Goal: Navigation & Orientation: Find specific page/section

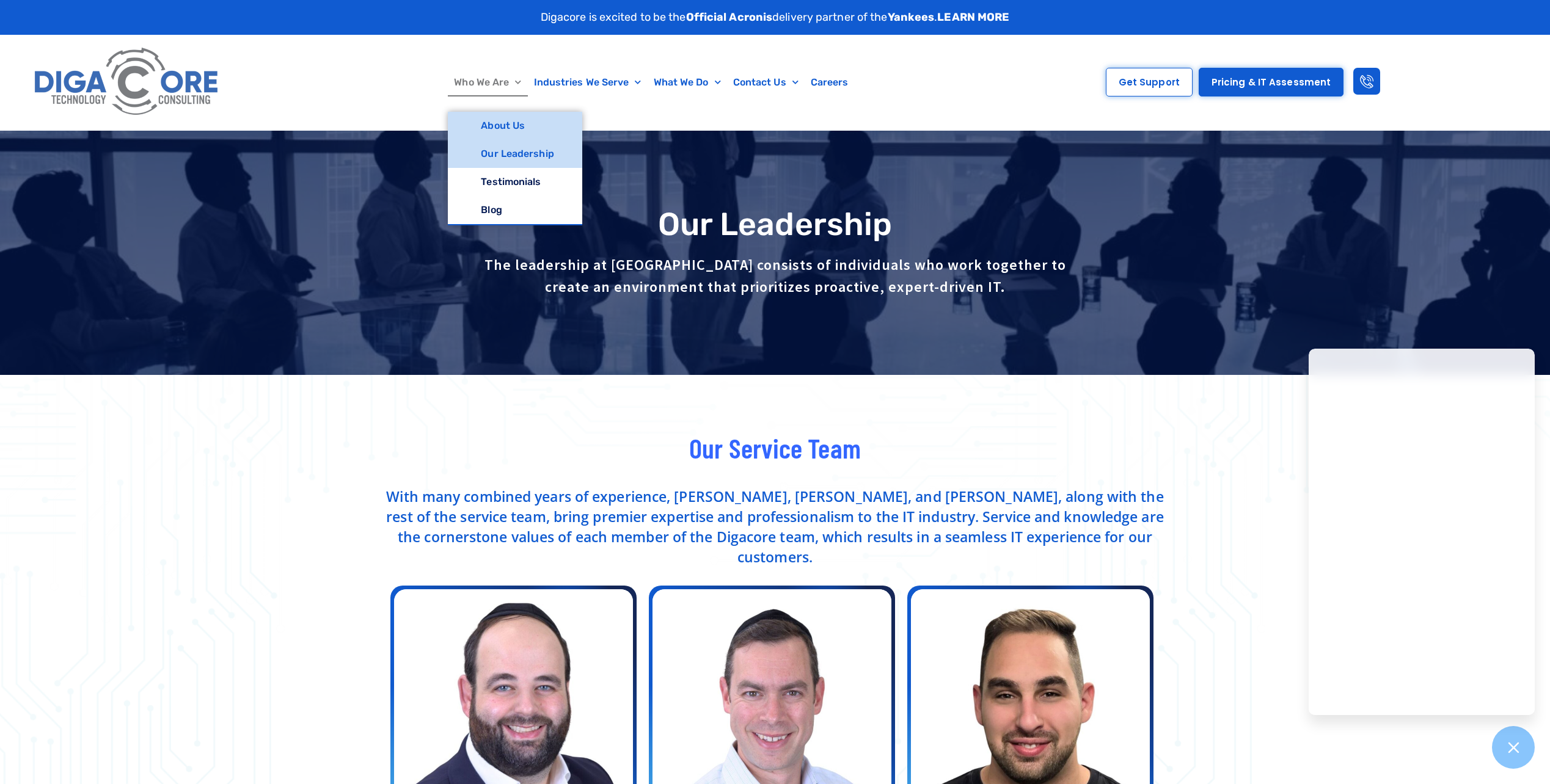
click at [511, 128] on link "About Us" at bounding box center [515, 125] width 134 height 28
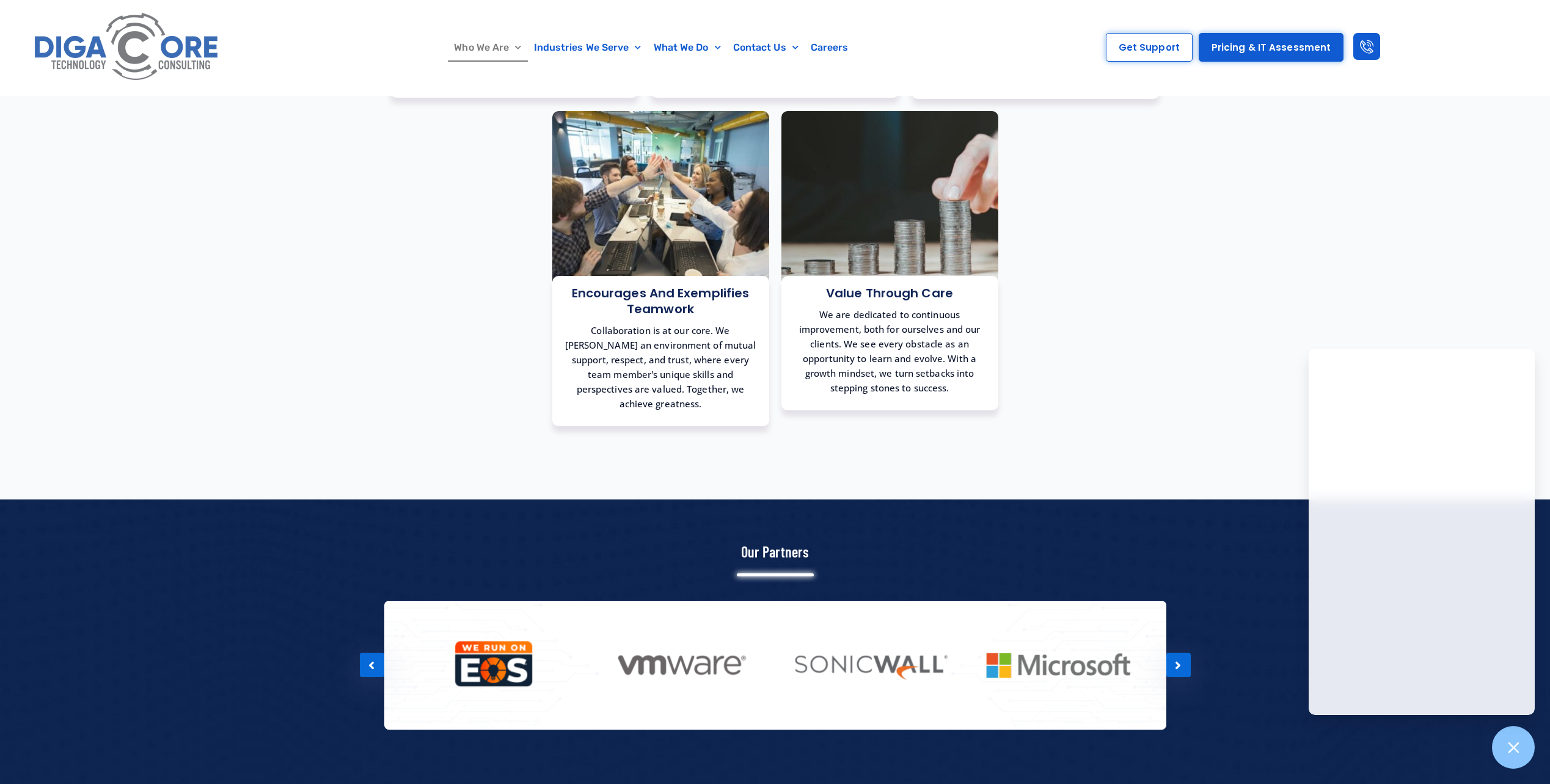
scroll to position [1365, 0]
